Goal: Transaction & Acquisition: Subscribe to service/newsletter

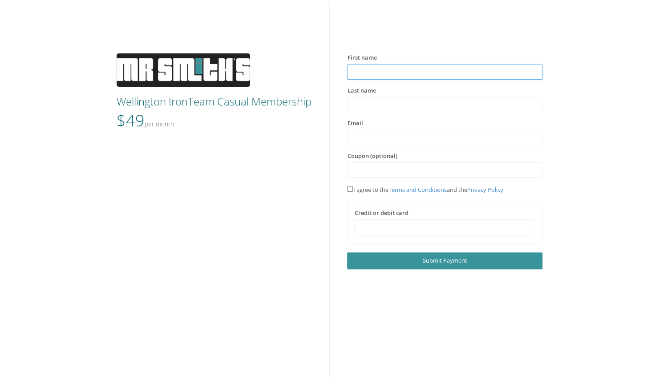
click at [405, 72] on input "text" at bounding box center [444, 72] width 195 height 15
type input "*****"
type input "******"
type input "**********"
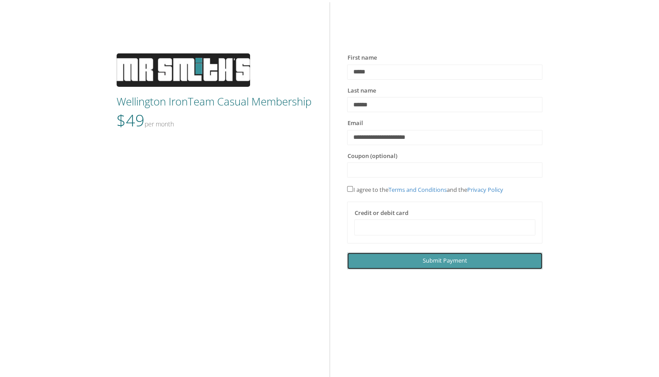
click at [453, 258] on span "Submit Payment" at bounding box center [445, 260] width 45 height 8
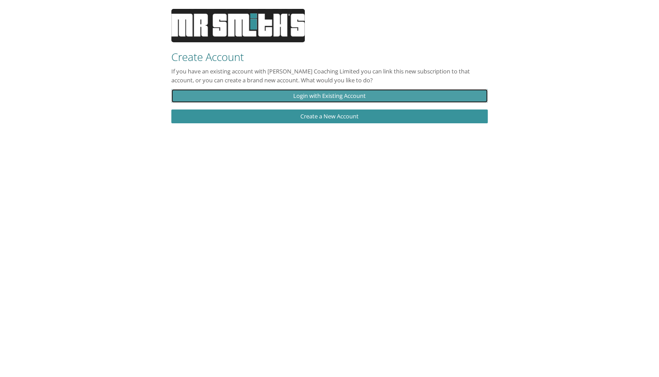
click at [384, 95] on link "Login with Existing Account" at bounding box center [329, 96] width 316 height 14
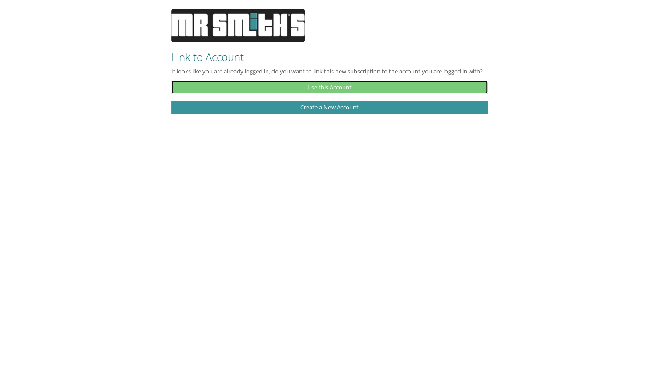
click at [361, 92] on link "Use this Account" at bounding box center [329, 88] width 316 height 14
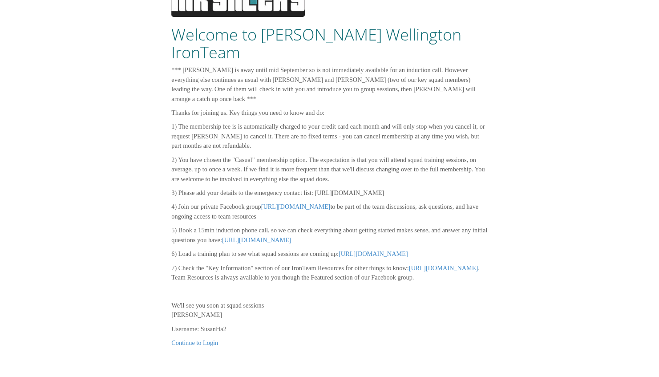
scroll to position [73, 0]
click at [339, 250] on link "[URL][DOMAIN_NAME]" at bounding box center [373, 253] width 69 height 7
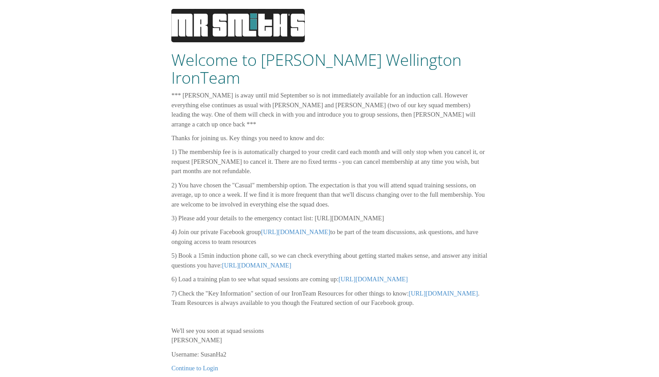
scroll to position [73, 0]
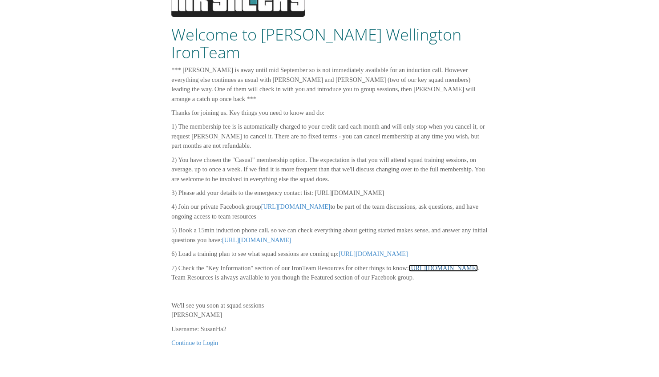
click at [409, 270] on link "[URL][DOMAIN_NAME]" at bounding box center [443, 267] width 69 height 7
click at [195, 344] on link "Continue to Login" at bounding box center [194, 342] width 47 height 7
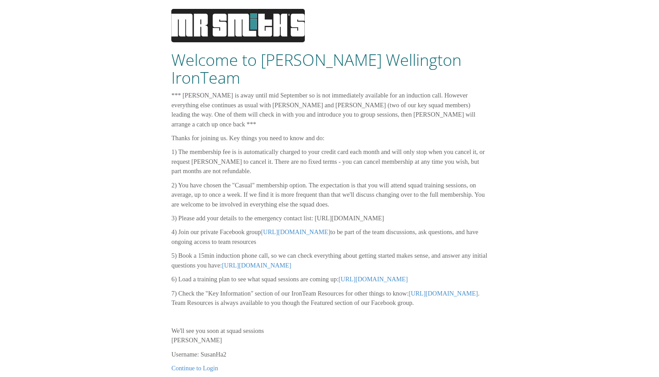
scroll to position [73, 0]
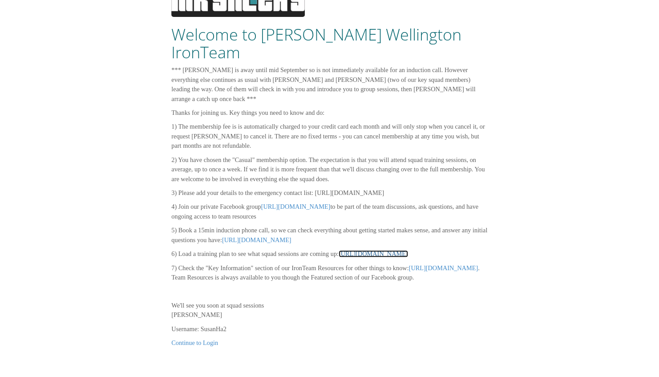
click at [339, 250] on link "[URL][DOMAIN_NAME]" at bounding box center [373, 253] width 69 height 7
click at [193, 341] on link "Continue to Login" at bounding box center [194, 342] width 47 height 7
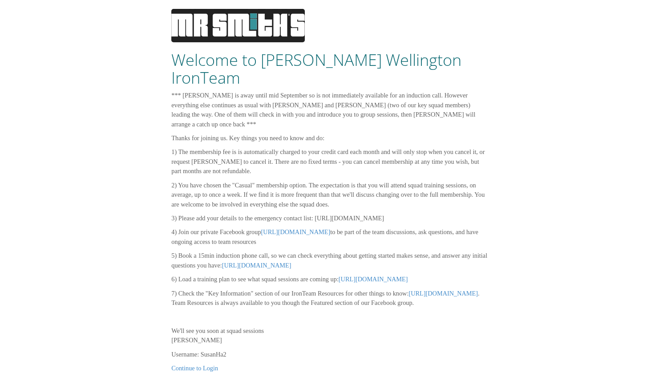
scroll to position [73, 0]
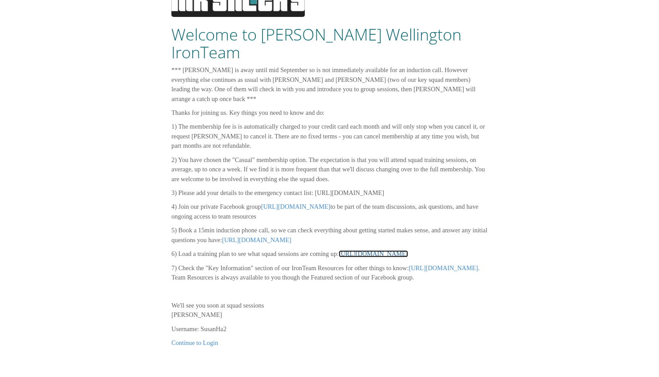
click at [339, 250] on link "[URL][DOMAIN_NAME]" at bounding box center [373, 253] width 69 height 7
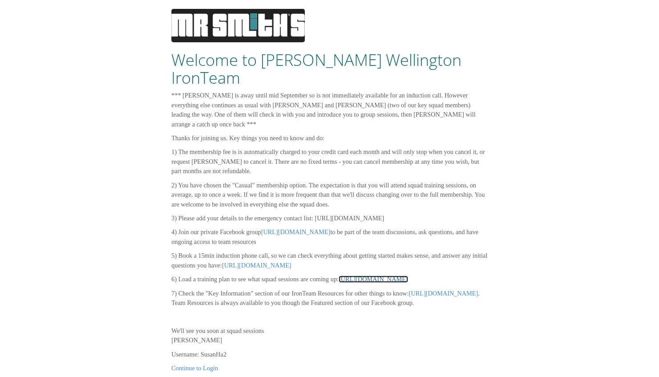
scroll to position [45, 0]
